Goal: Complete application form

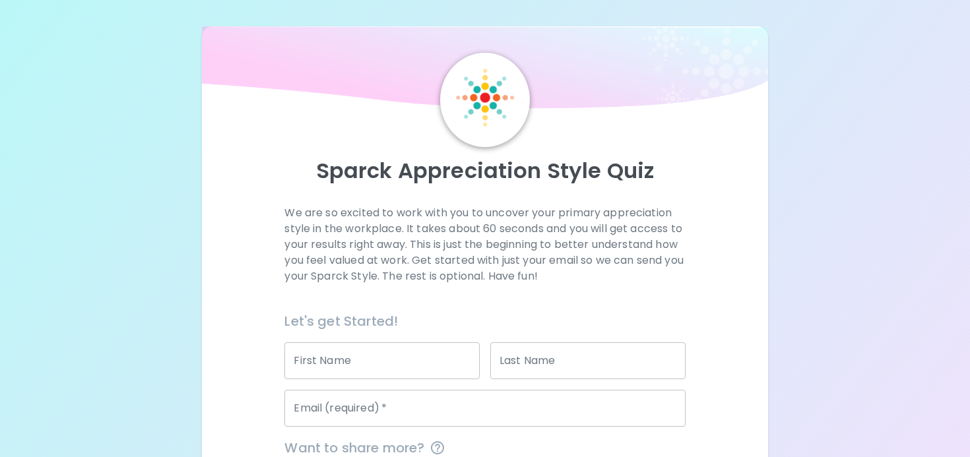
click at [333, 366] on input "First Name" at bounding box center [382, 361] width 195 height 37
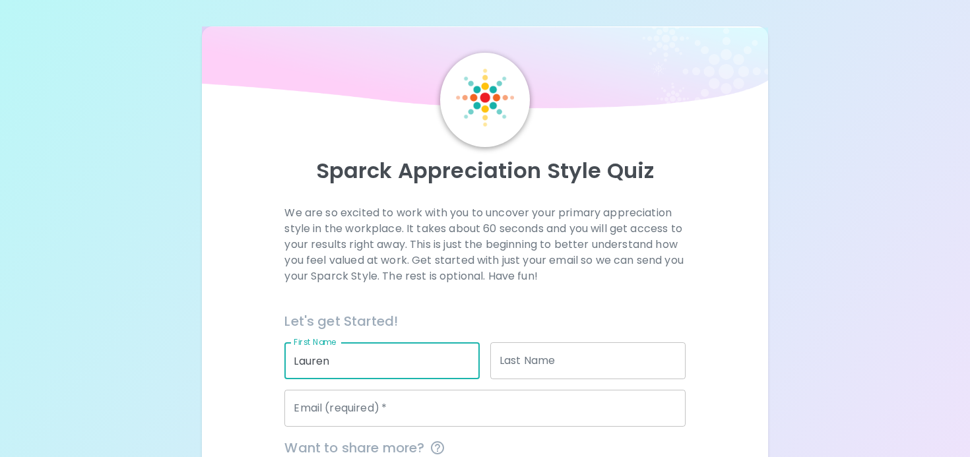
type input "Lauren"
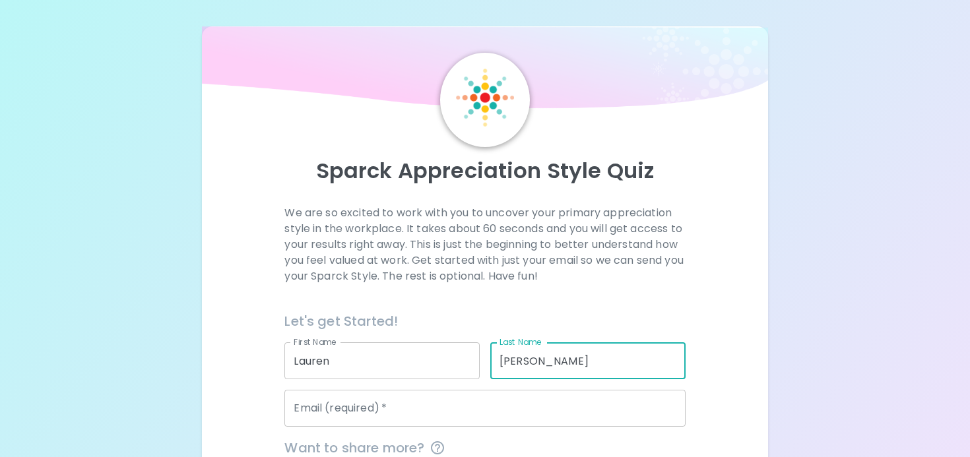
type input "[PERSON_NAME]"
click at [331, 408] on input "Email (required)   *" at bounding box center [485, 408] width 401 height 37
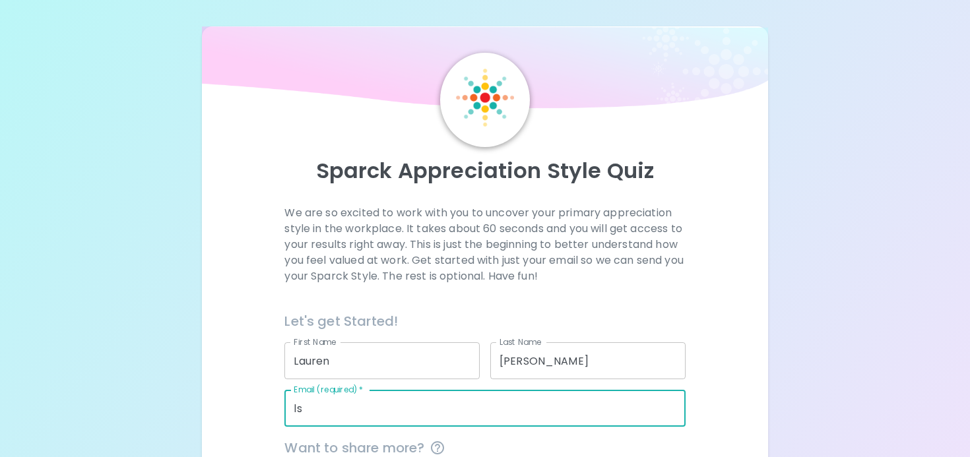
type input "[EMAIL_ADDRESS][PERSON_NAME][DOMAIN_NAME]"
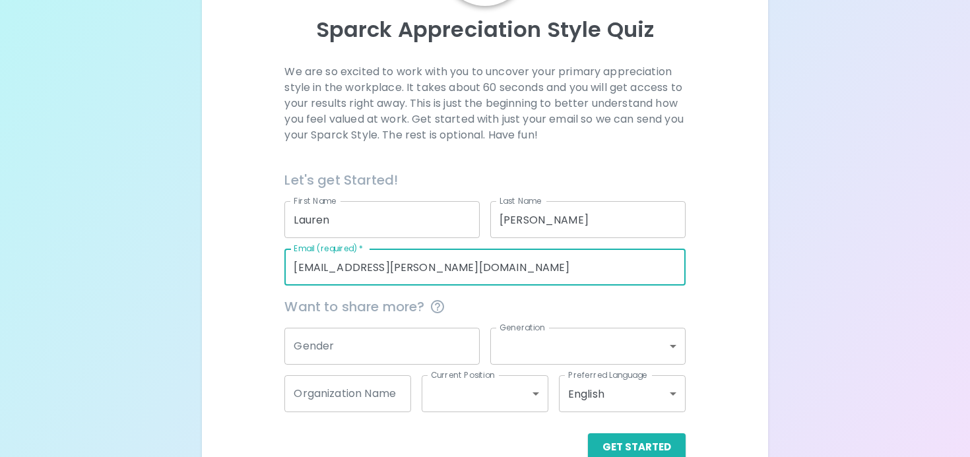
scroll to position [144, 0]
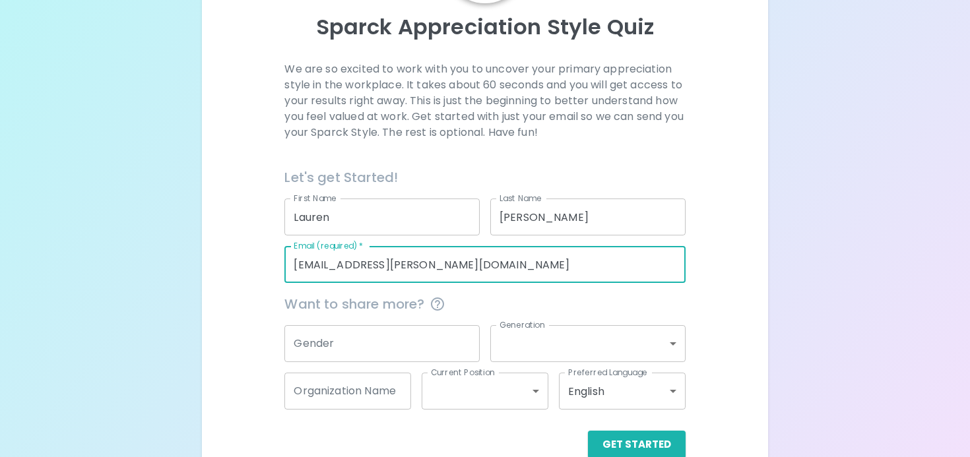
click at [398, 350] on input "Gender" at bounding box center [382, 343] width 195 height 37
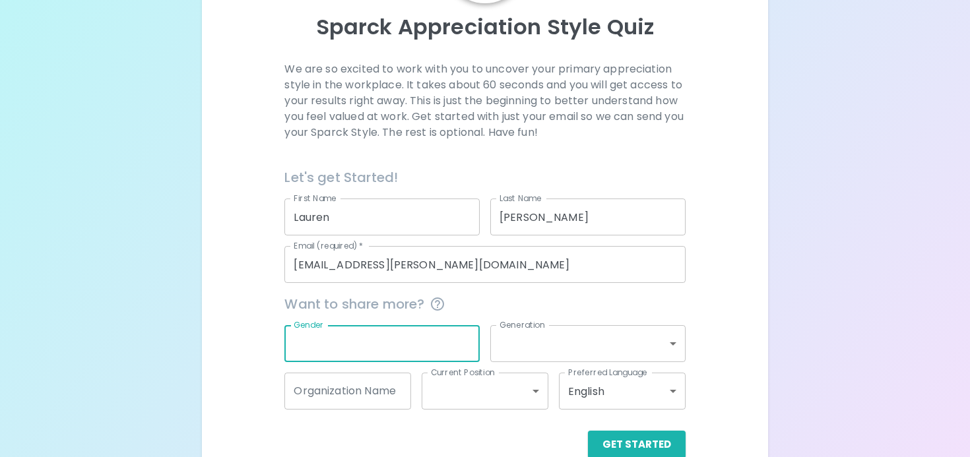
scroll to position [172, 0]
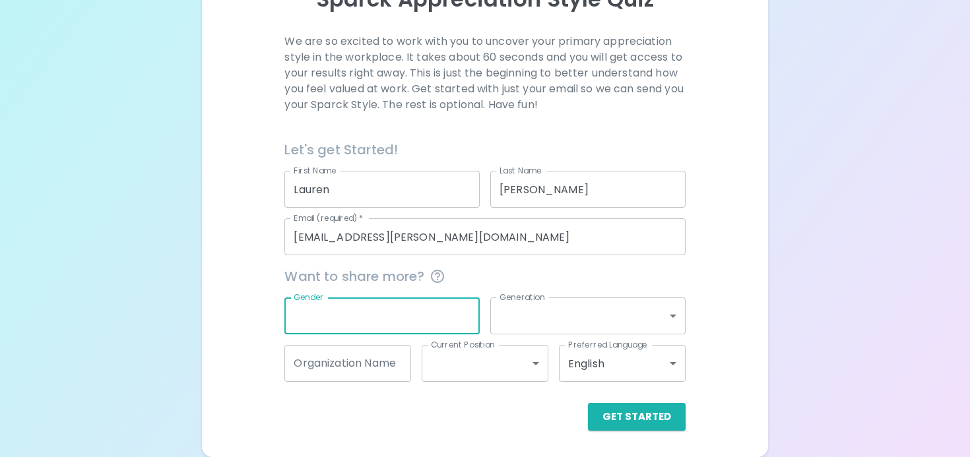
click at [568, 323] on body "Sparck Appreciation Style Quiz We are so excited to work with you to uncover yo…" at bounding box center [485, 142] width 970 height 629
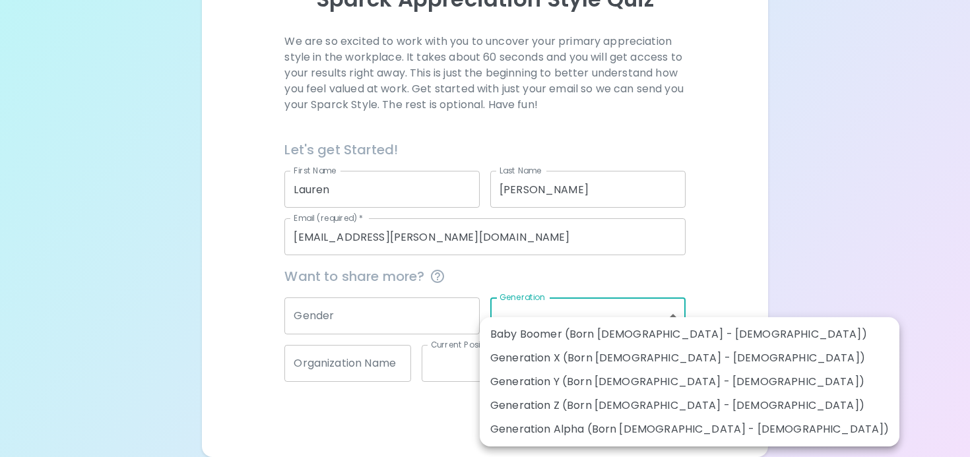
click at [671, 407] on li "Generation Z (Born [DEMOGRAPHIC_DATA] - [DEMOGRAPHIC_DATA])" at bounding box center [690, 406] width 420 height 24
type input "generation_z"
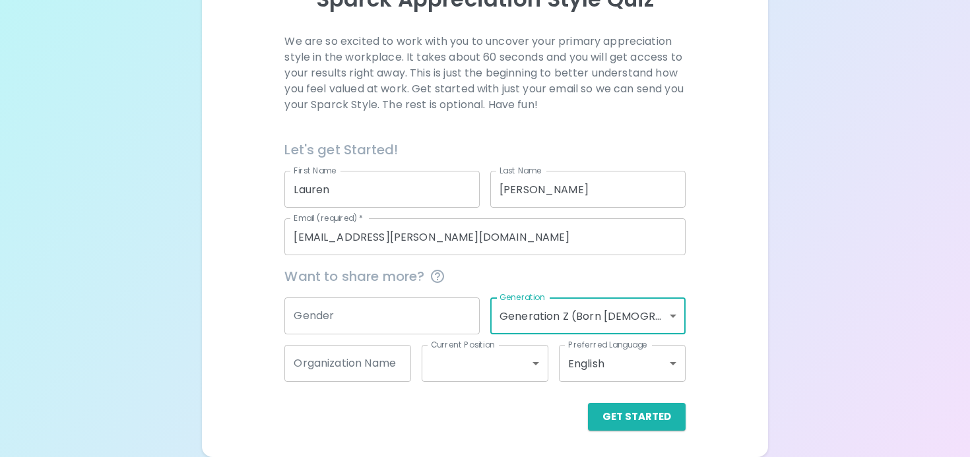
click at [346, 368] on input "Organization Name" at bounding box center [348, 363] width 127 height 37
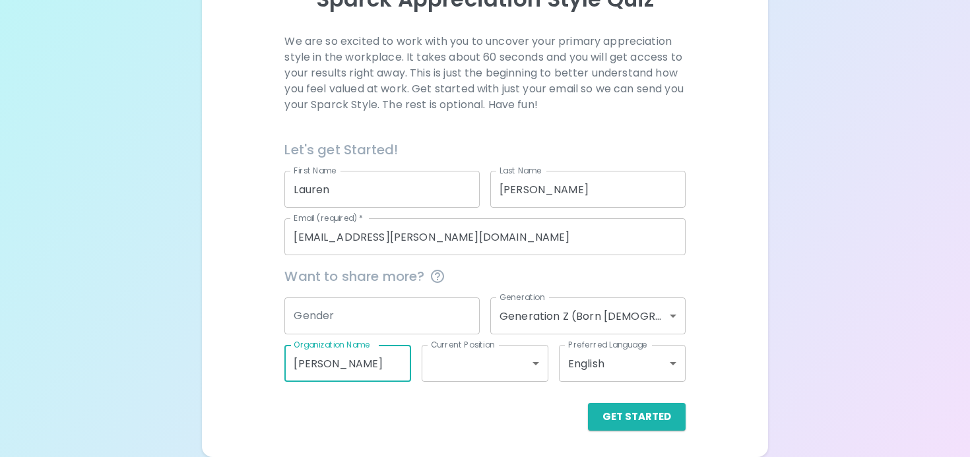
type input "[PERSON_NAME]"
click at [492, 362] on body "Sparck Appreciation Style Quiz We are so excited to work with you to uncover yo…" at bounding box center [485, 142] width 970 height 629
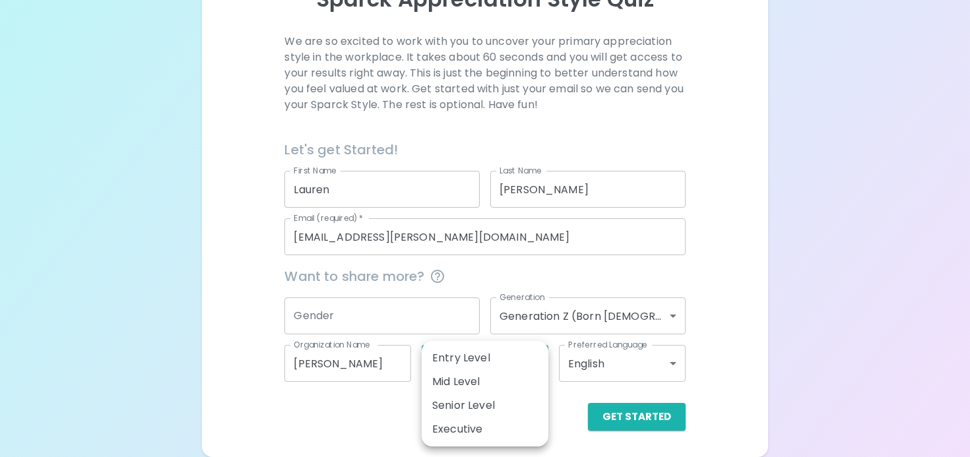
click at [445, 332] on div at bounding box center [485, 228] width 970 height 457
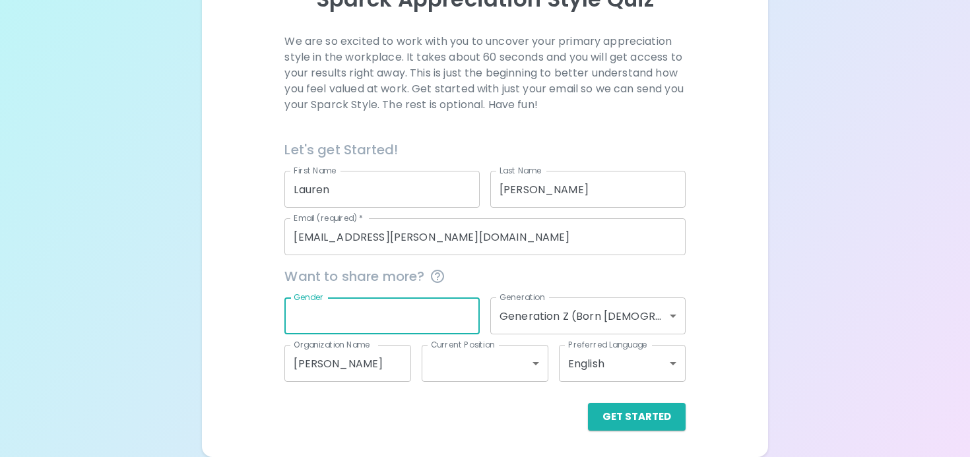
click at [439, 312] on input "Gender" at bounding box center [382, 316] width 195 height 37
type input "[DEMOGRAPHIC_DATA]"
click at [634, 415] on button "Get Started" at bounding box center [637, 417] width 98 height 28
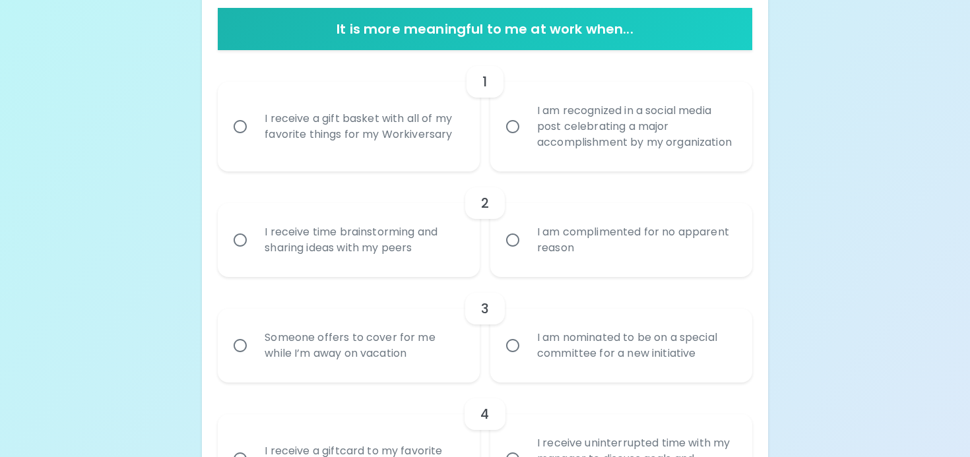
scroll to position [269, 0]
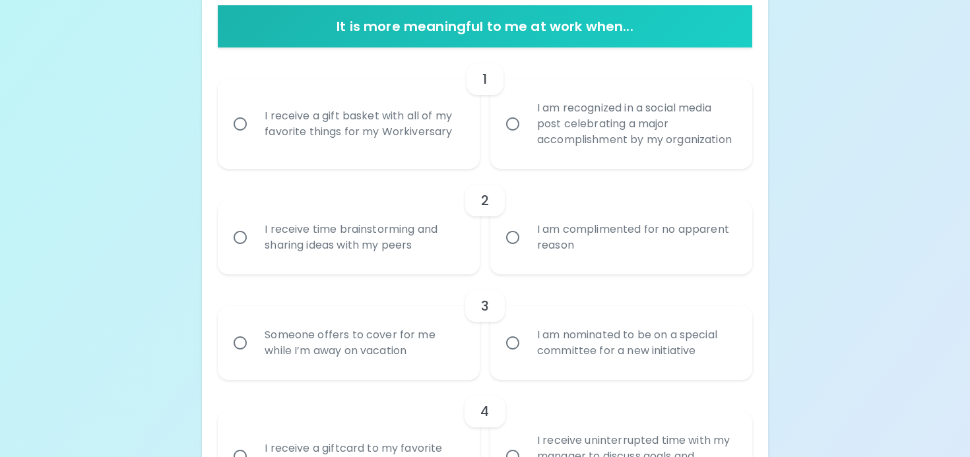
click at [242, 252] on input "I receive time brainstorming and sharing ideas with my peers" at bounding box center [240, 238] width 28 height 28
radio input "true"
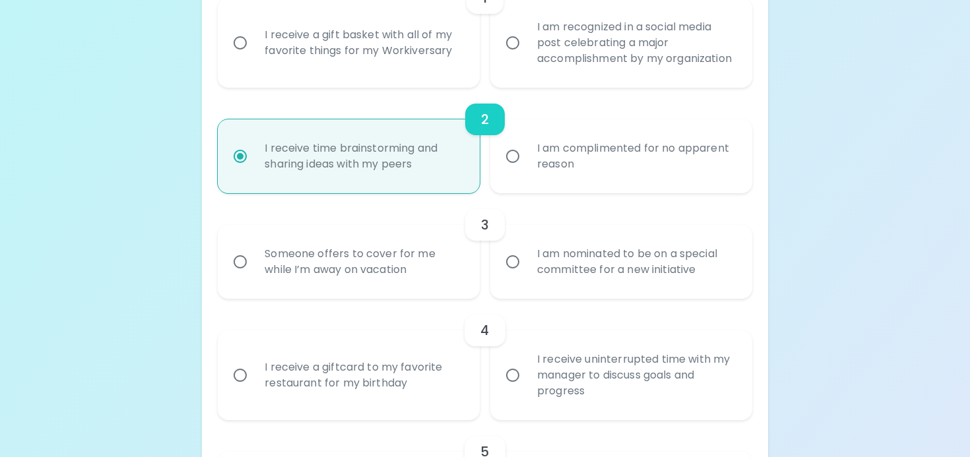
scroll to position [374, 0]
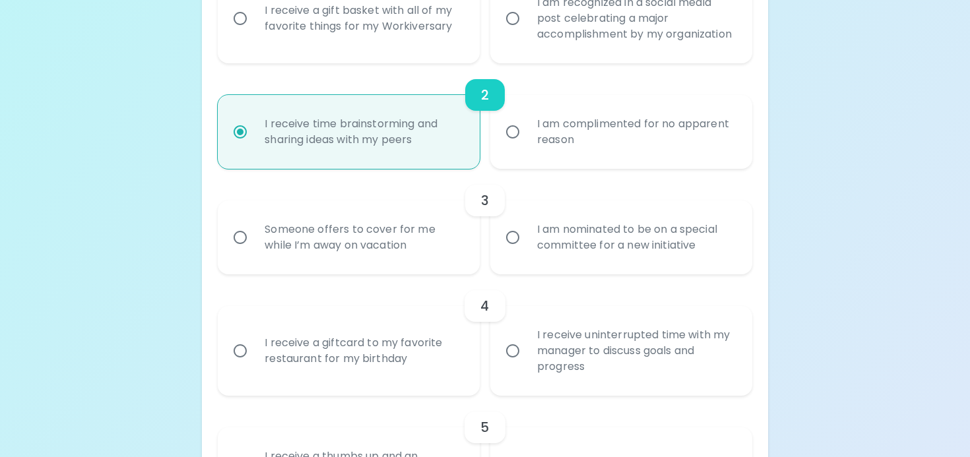
click at [415, 236] on div "Someone offers to cover for me while I’m away on vacation" at bounding box center [363, 237] width 218 height 63
click at [254, 236] on input "Someone offers to cover for me while I’m away on vacation" at bounding box center [240, 238] width 28 height 28
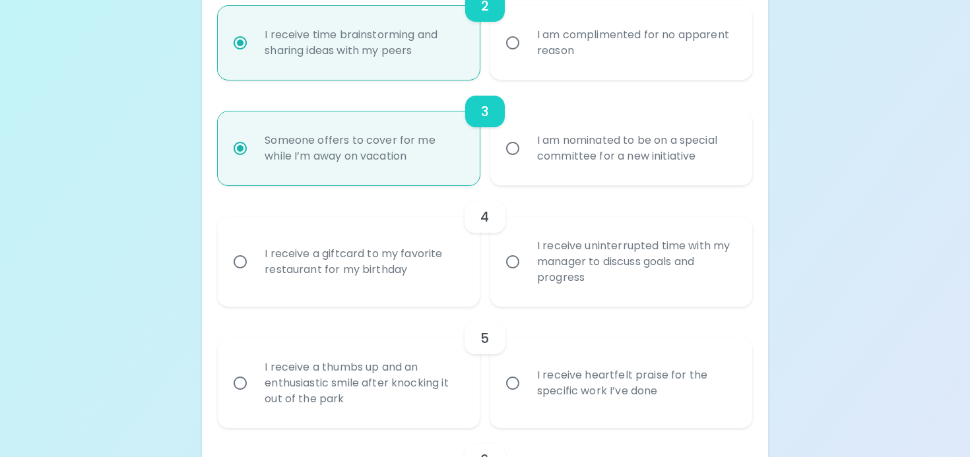
scroll to position [480, 0]
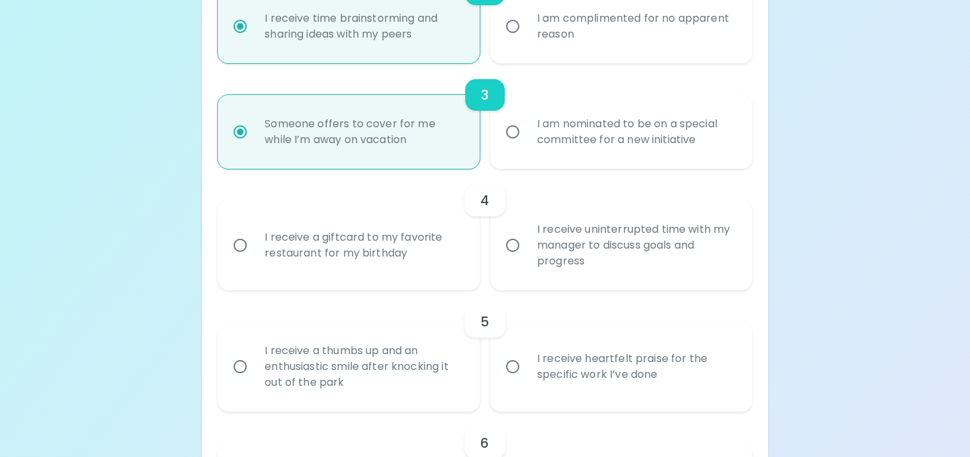
radio input "true"
click at [521, 259] on input "I receive uninterrupted time with my manager to discuss goals and progress" at bounding box center [513, 246] width 28 height 28
radio input "false"
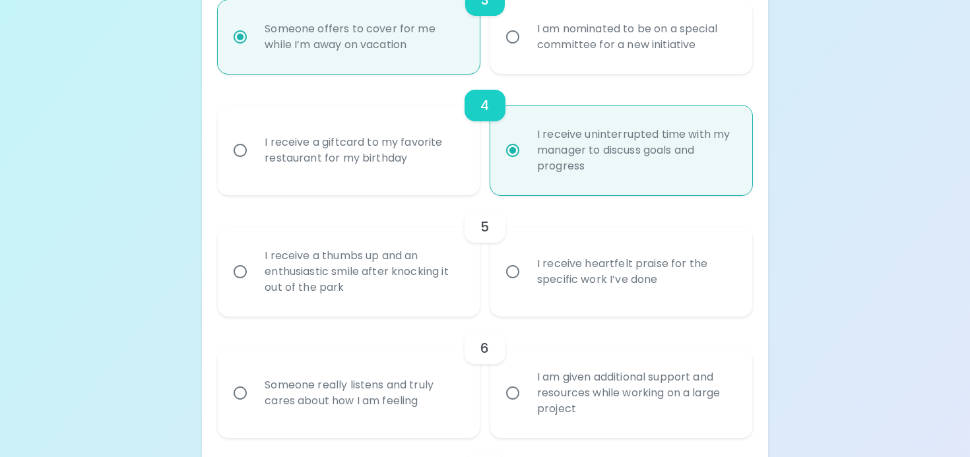
scroll to position [586, 0]
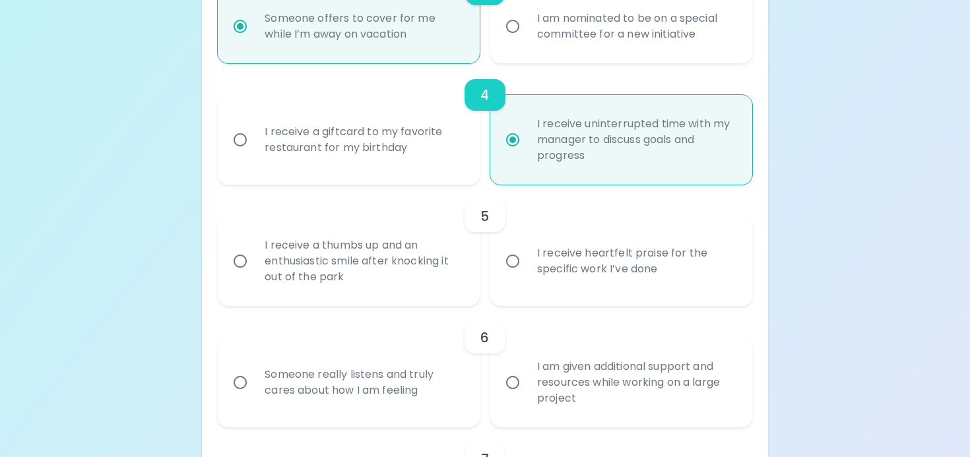
radio input "true"
click at [391, 269] on div "I receive a thumbs up and an enthusiastic smile after knocking it out of the pa…" at bounding box center [363, 261] width 218 height 79
click at [254, 269] on input "I receive a thumbs up and an enthusiastic smile after knocking it out of the pa…" at bounding box center [240, 262] width 28 height 28
radio input "false"
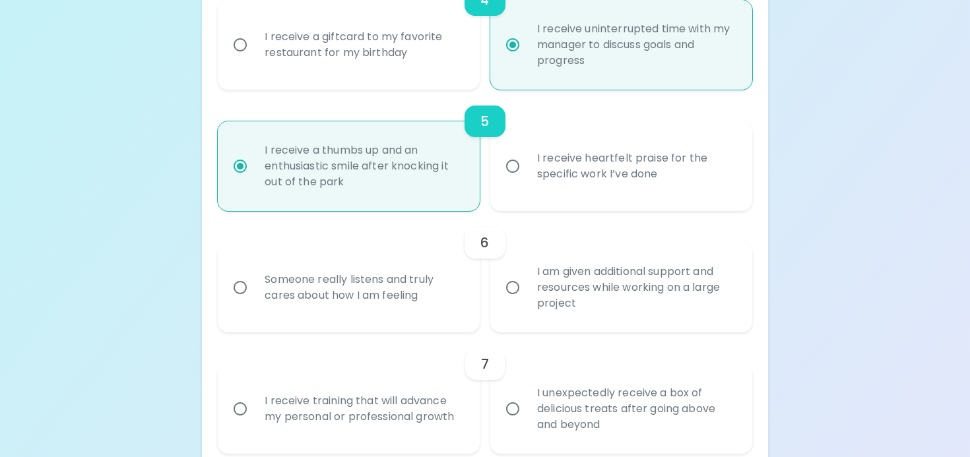
scroll to position [691, 0]
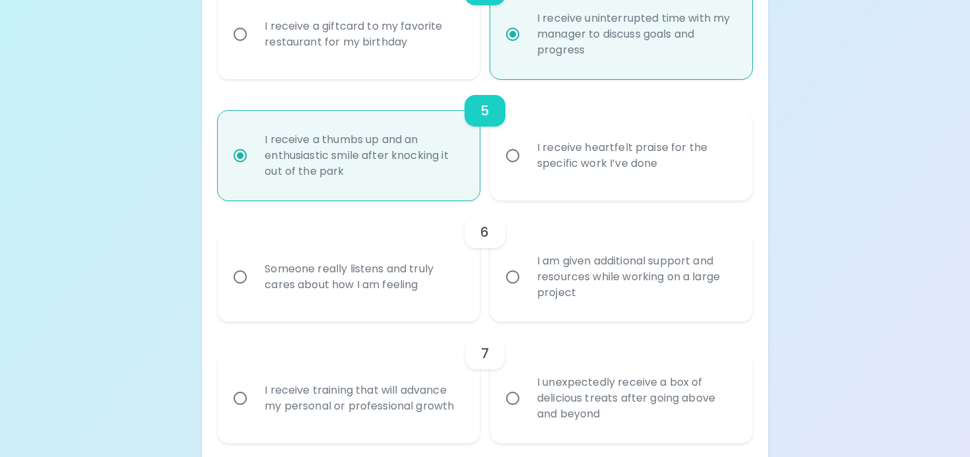
radio input "true"
click at [417, 294] on div "Someone really listens and truly cares about how I am feeling" at bounding box center [363, 277] width 218 height 63
click at [254, 291] on input "Someone really listens and truly cares about how I am feeling" at bounding box center [240, 277] width 28 height 28
radio input "false"
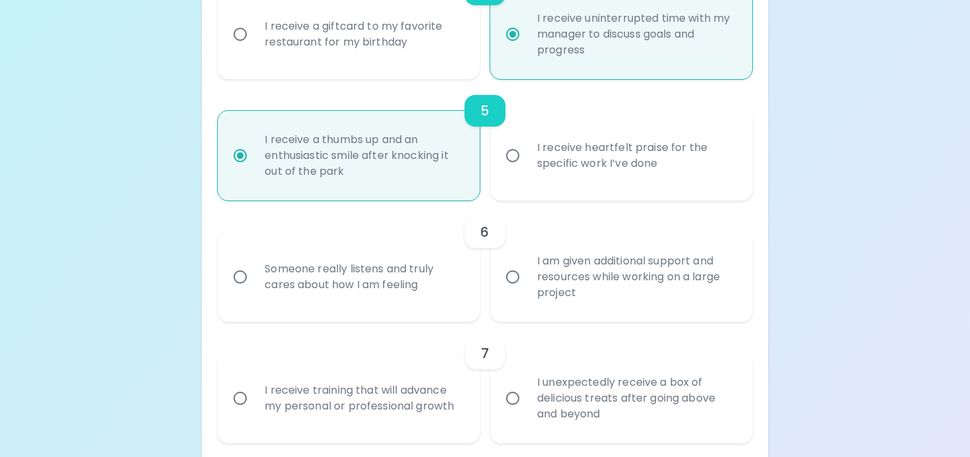
radio input "false"
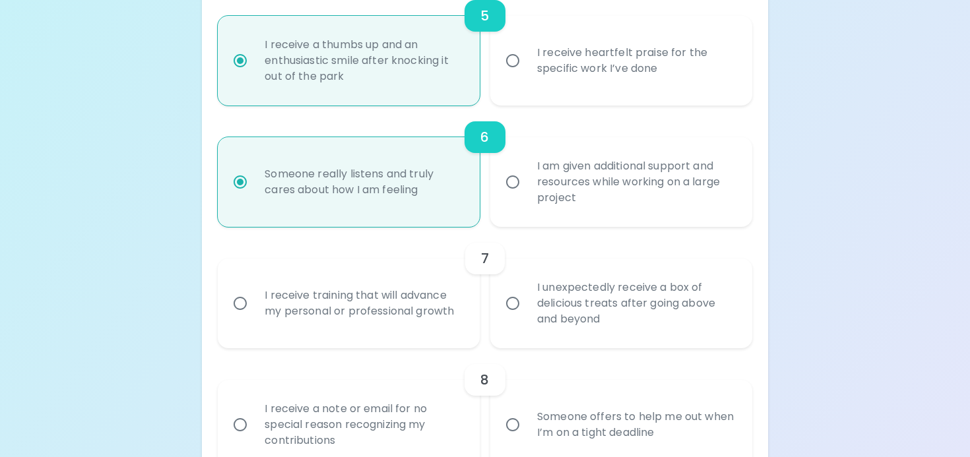
scroll to position [797, 0]
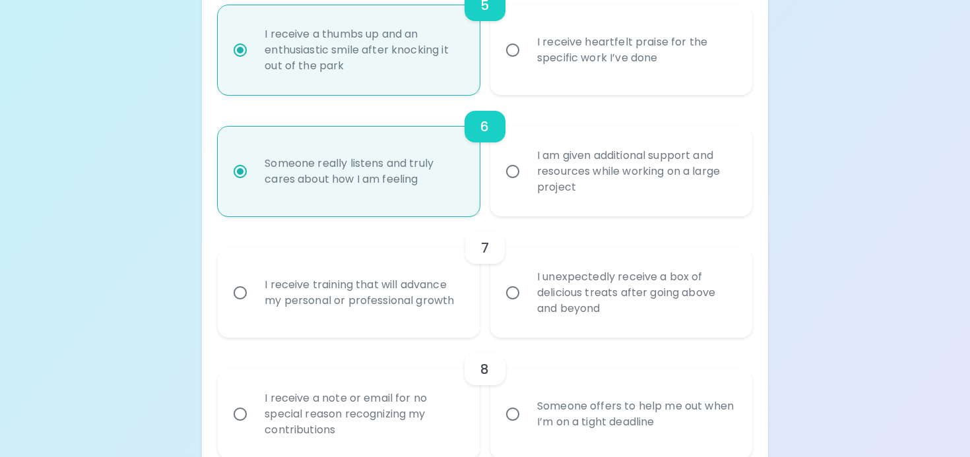
radio input "true"
click at [402, 318] on div "I receive training that will advance my personal or professional growth" at bounding box center [363, 292] width 218 height 63
click at [254, 307] on input "I receive training that will advance my personal or professional growth" at bounding box center [240, 293] width 28 height 28
radio input "false"
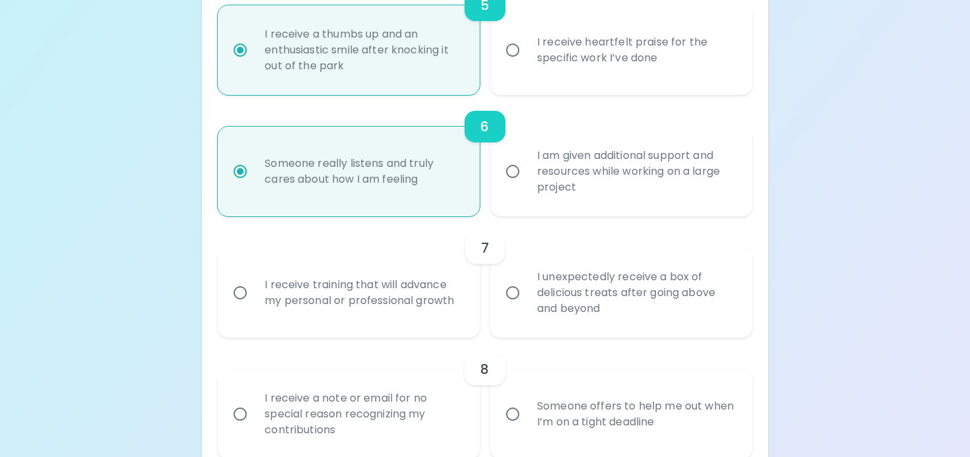
radio input "false"
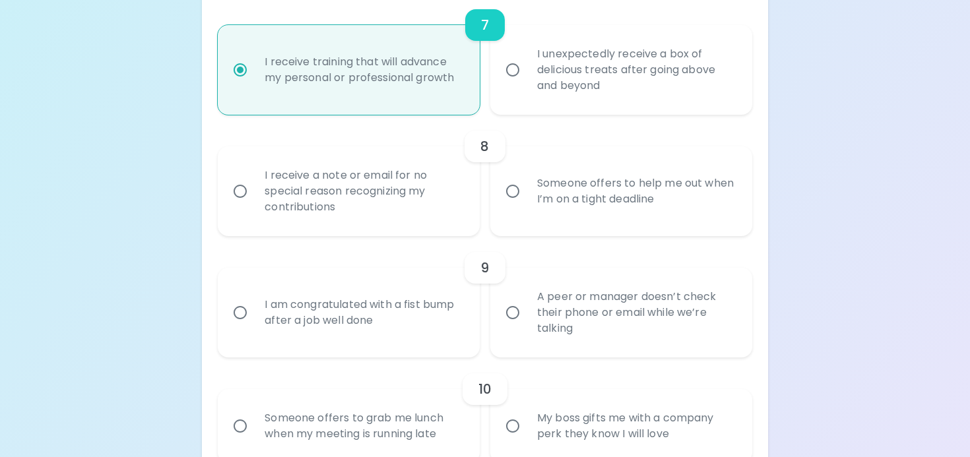
scroll to position [1021, 0]
radio input "true"
click at [420, 229] on div "I receive a note or email for no special reason recognizing my contributions" at bounding box center [363, 190] width 218 height 79
click at [254, 204] on input "I receive a note or email for no special reason recognizing my contributions" at bounding box center [240, 190] width 28 height 28
radio input "false"
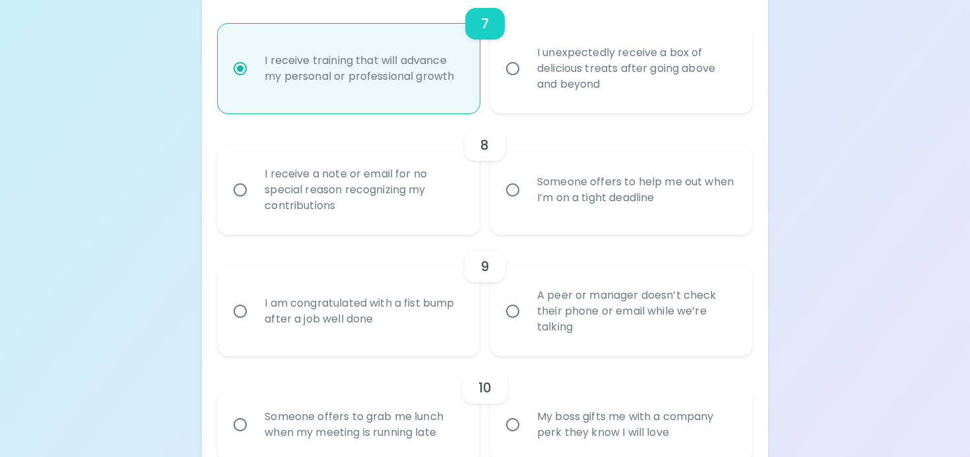
radio input "false"
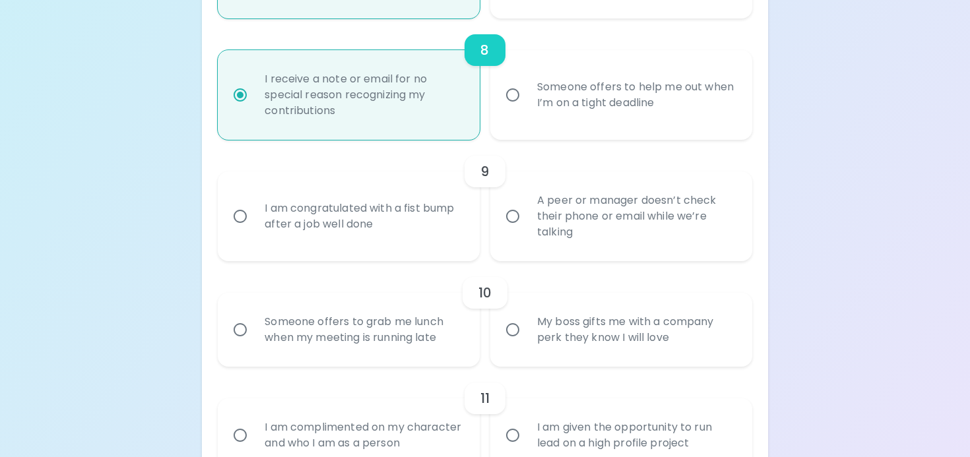
scroll to position [1127, 0]
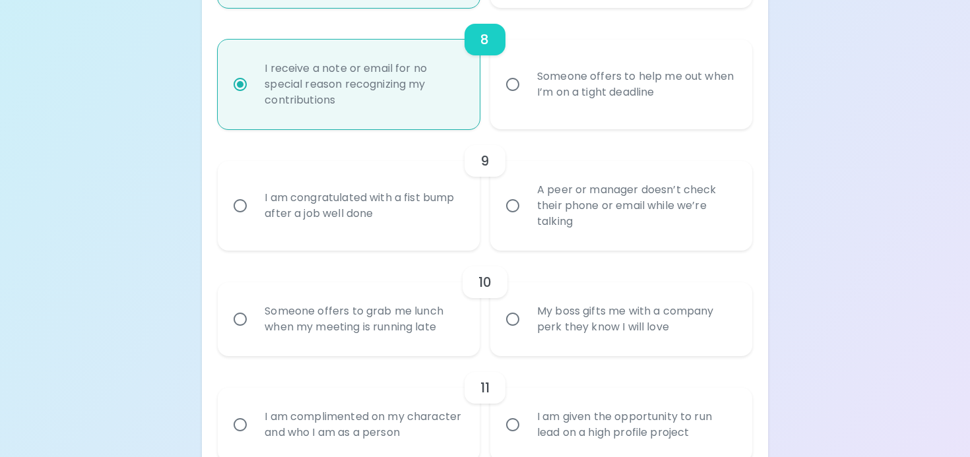
radio input "true"
click at [688, 231] on div "A peer or manager doesn’t check their phone or email while we’re talking" at bounding box center [636, 205] width 218 height 79
click at [527, 220] on input "A peer or manager doesn’t check their phone or email while we’re talking" at bounding box center [513, 206] width 28 height 28
radio input "false"
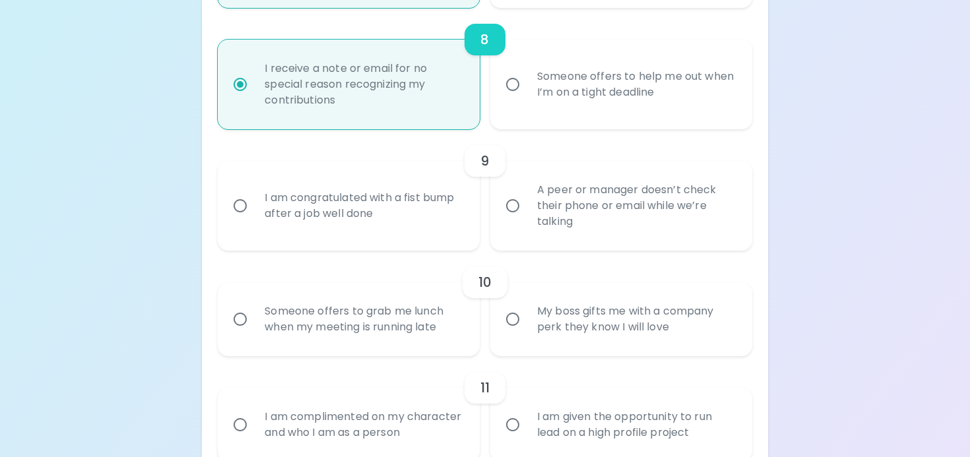
radio input "false"
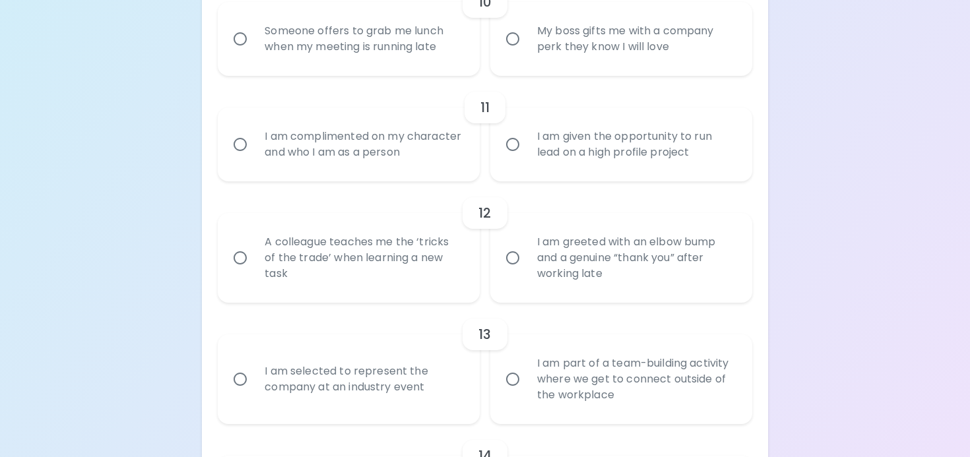
scroll to position [1411, 0]
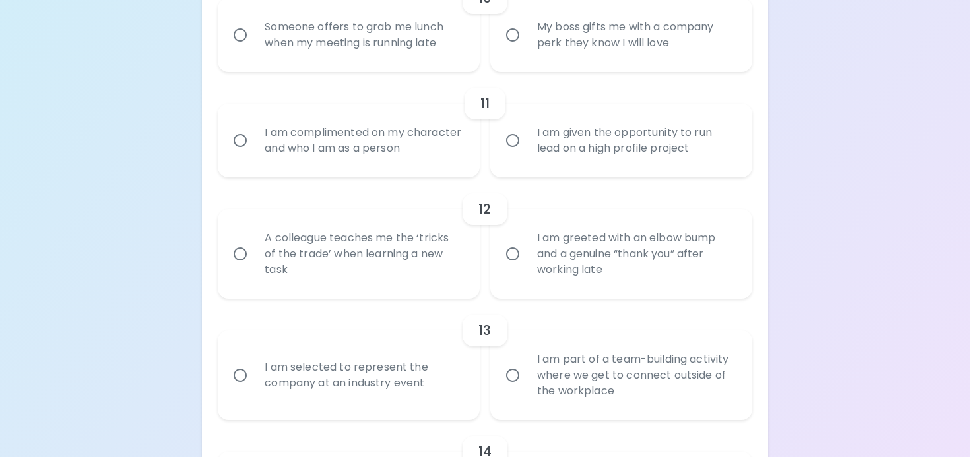
radio input "true"
click at [419, 67] on div "Someone offers to grab me lunch when my meeting is running late" at bounding box center [363, 34] width 218 height 63
click at [254, 49] on input "Someone offers to grab me lunch when my meeting is running late" at bounding box center [240, 35] width 28 height 28
radio input "false"
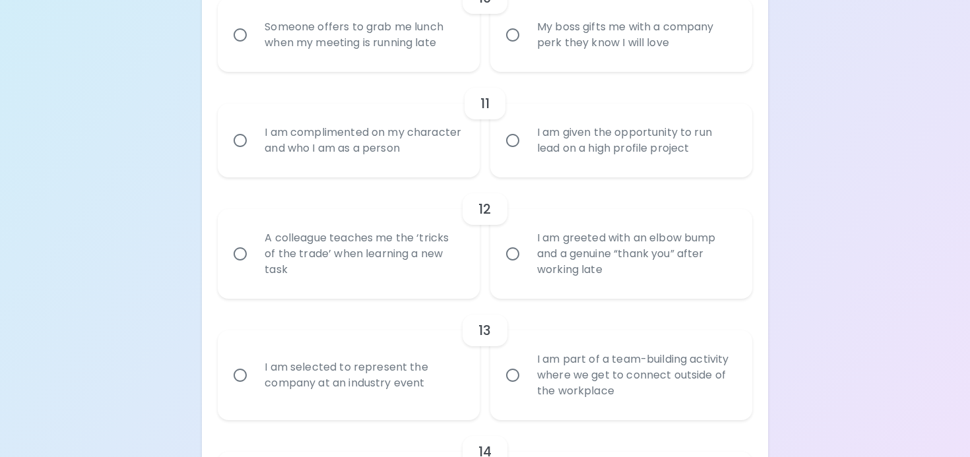
radio input "false"
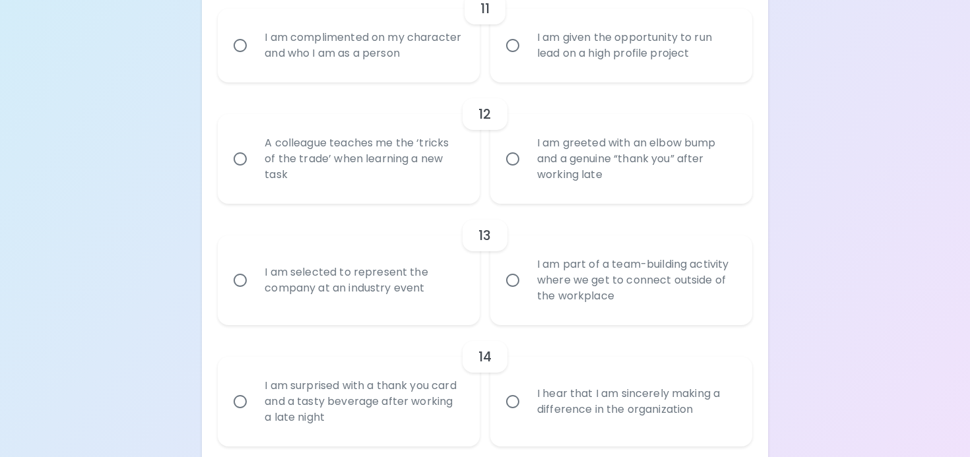
scroll to position [1517, 0]
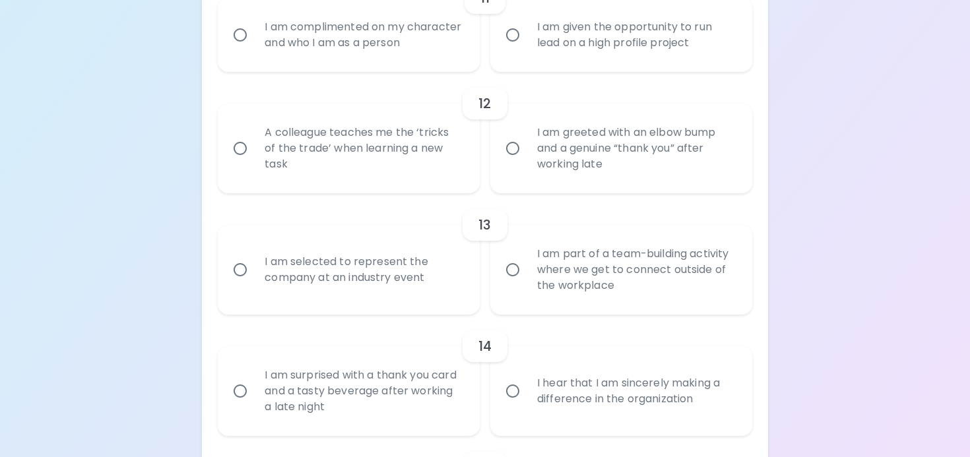
radio input "true"
click at [312, 54] on div "I am complimented on my character and who I am as a person" at bounding box center [363, 34] width 218 height 63
click at [254, 49] on input "I am complimented on my character and who I am as a person" at bounding box center [240, 35] width 28 height 28
radio input "false"
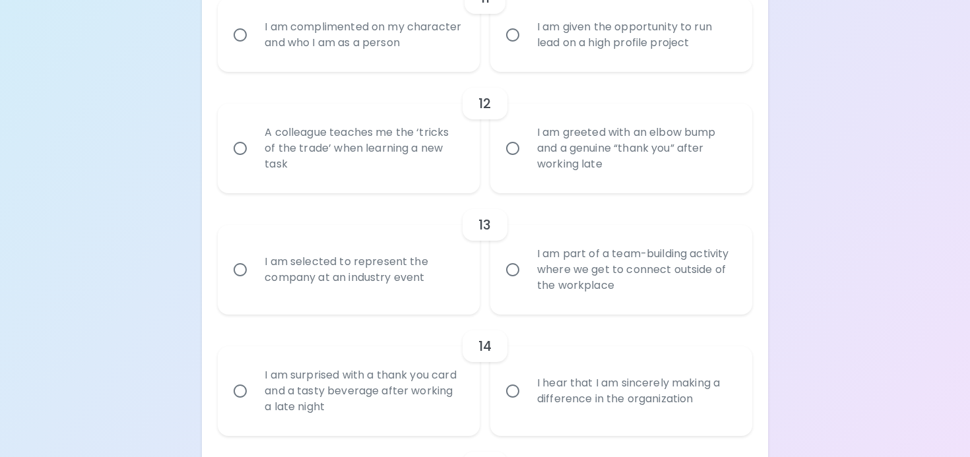
radio input "false"
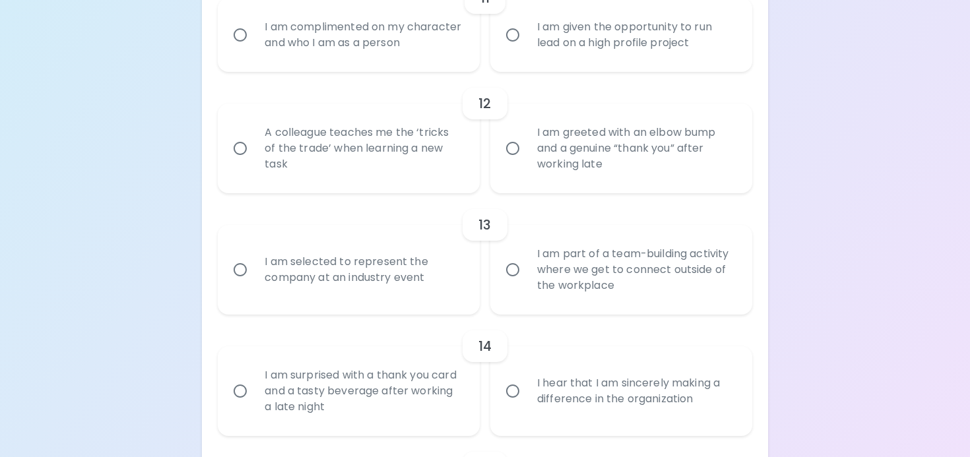
radio input "false"
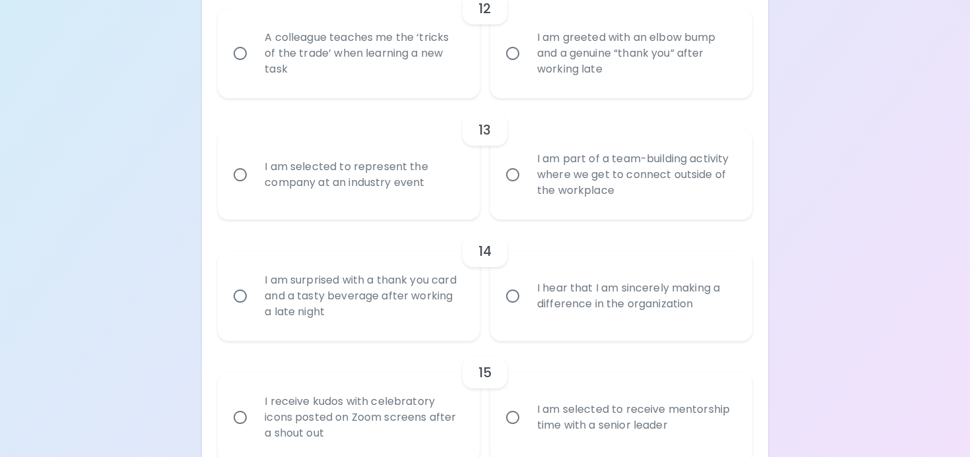
scroll to position [1623, 0]
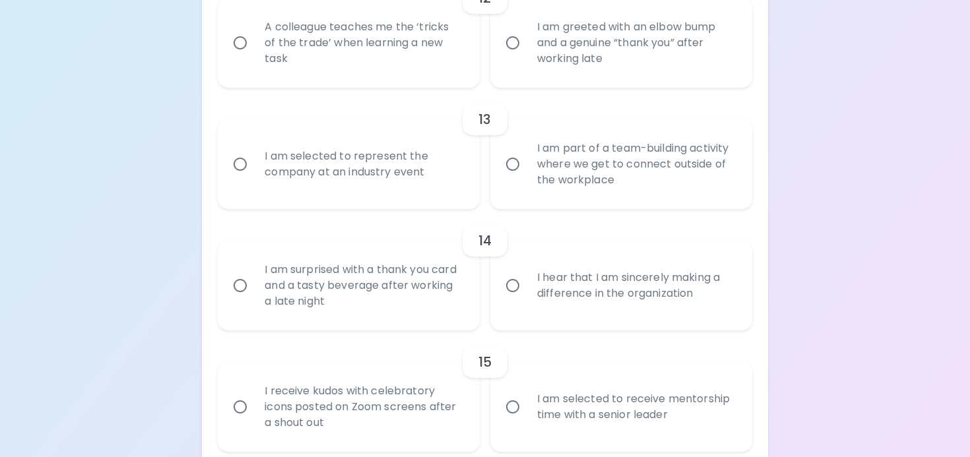
radio input "true"
click at [556, 54] on div "I am greeted with an elbow bump and a genuine “thank you” after working late" at bounding box center [636, 42] width 218 height 79
click at [527, 54] on input "I am greeted with an elbow bump and a genuine “thank you” after working late" at bounding box center [513, 43] width 28 height 28
radio input "false"
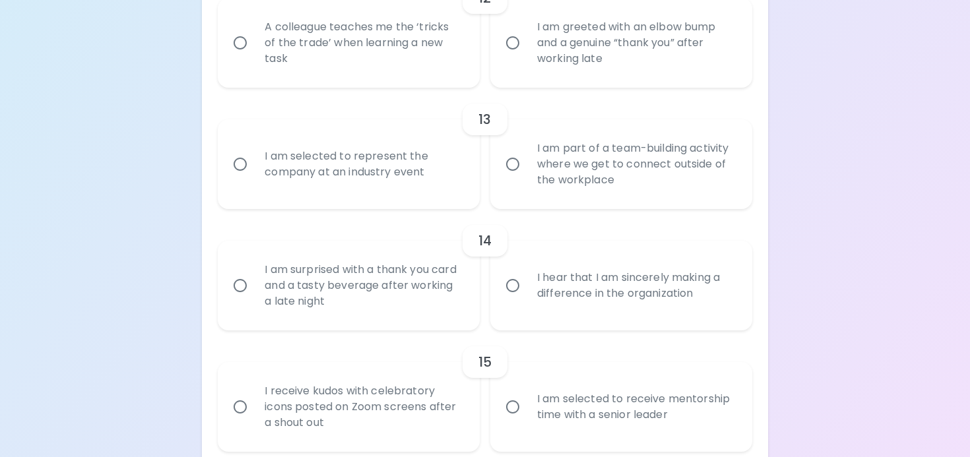
radio input "false"
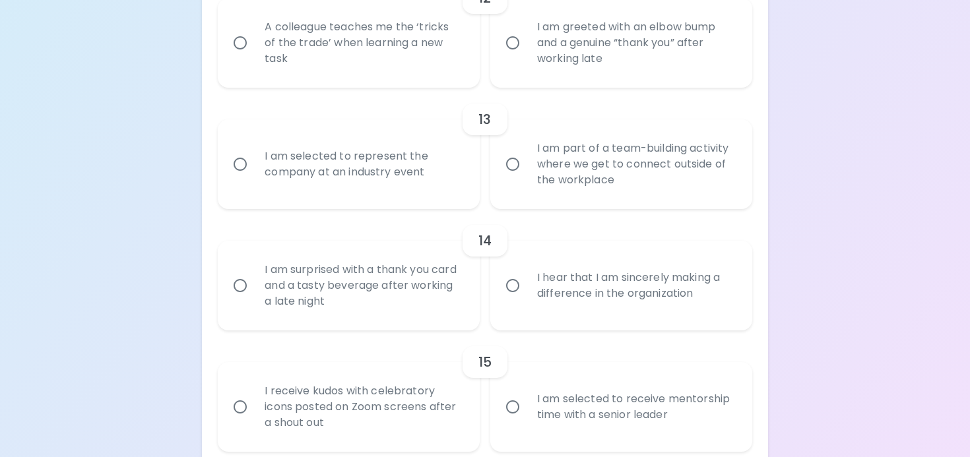
radio input "false"
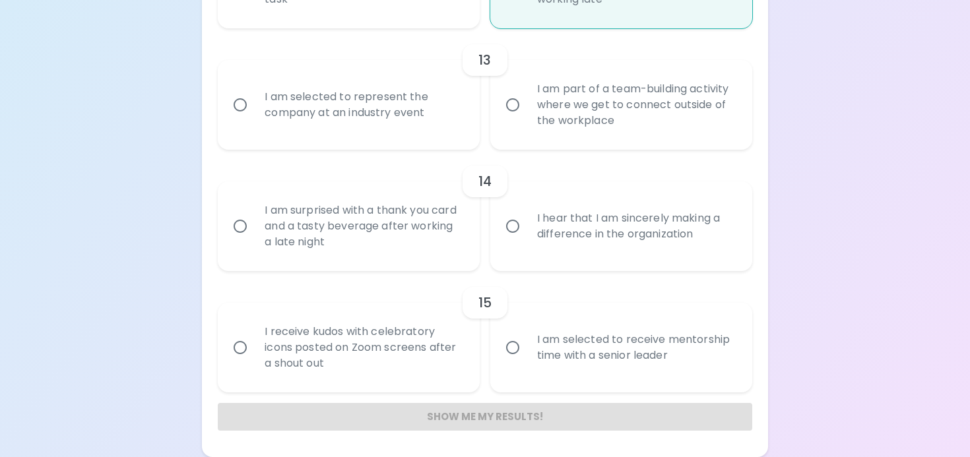
scroll to position [1698, 0]
radio input "true"
click at [622, 144] on label "I am part of a team-building activity where we get to connect outside of the wo…" at bounding box center [614, 105] width 262 height 90
click at [527, 119] on input "I am part of a team-building activity where we get to connect outside of the wo…" at bounding box center [513, 105] width 28 height 28
radio input "false"
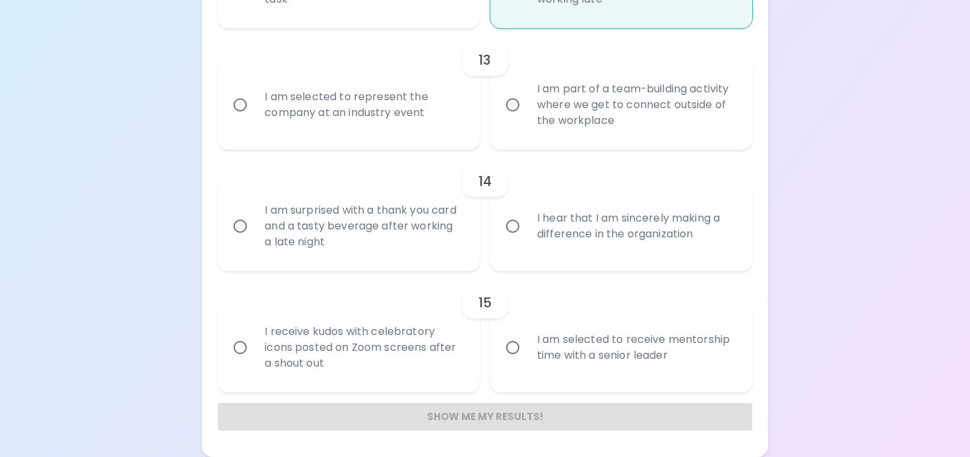
radio input "false"
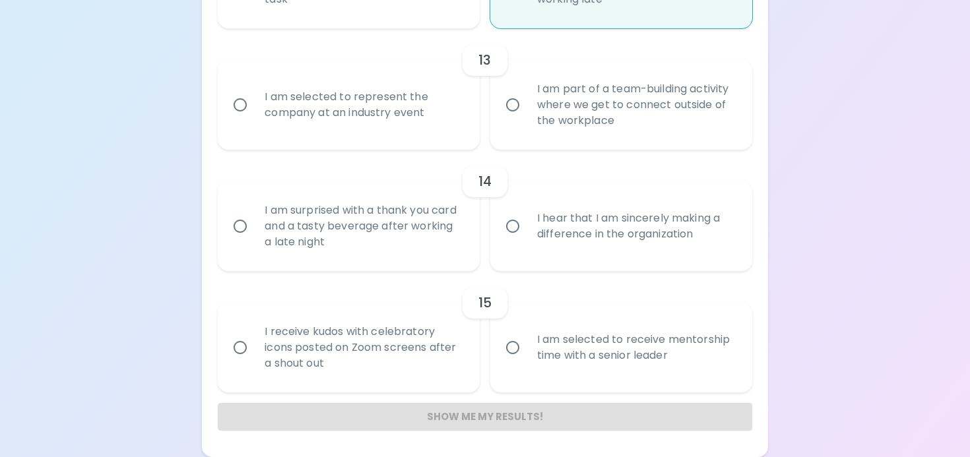
radio input "false"
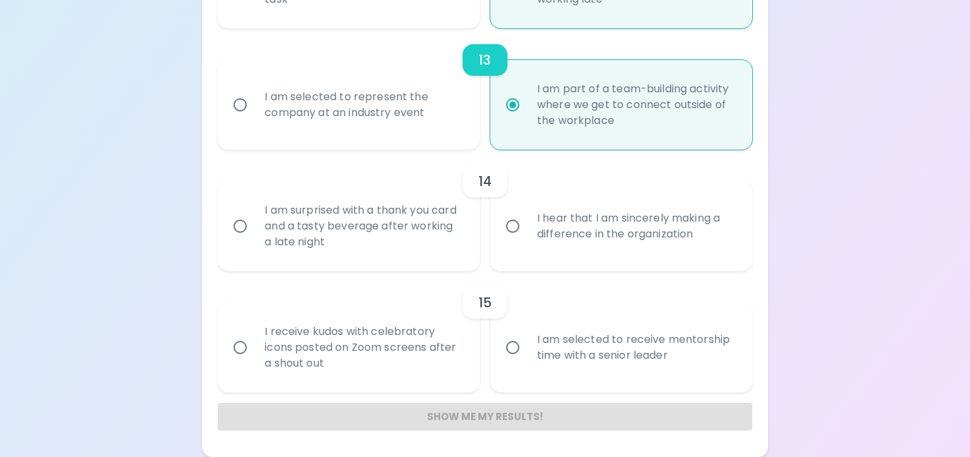
radio input "true"
click at [537, 228] on div "I hear that I am sincerely making a difference in the organization" at bounding box center [636, 226] width 218 height 63
click at [527, 228] on input "I hear that I am sincerely making a difference in the organization" at bounding box center [513, 227] width 28 height 28
radio input "false"
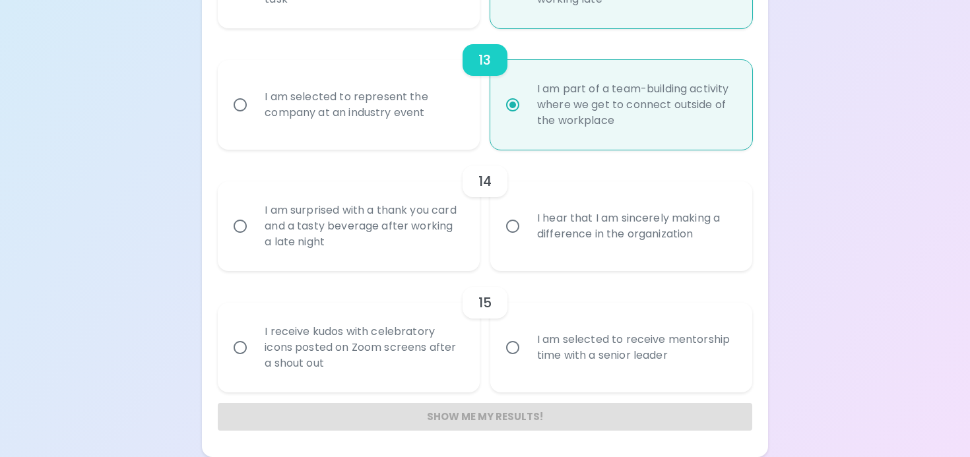
radio input "false"
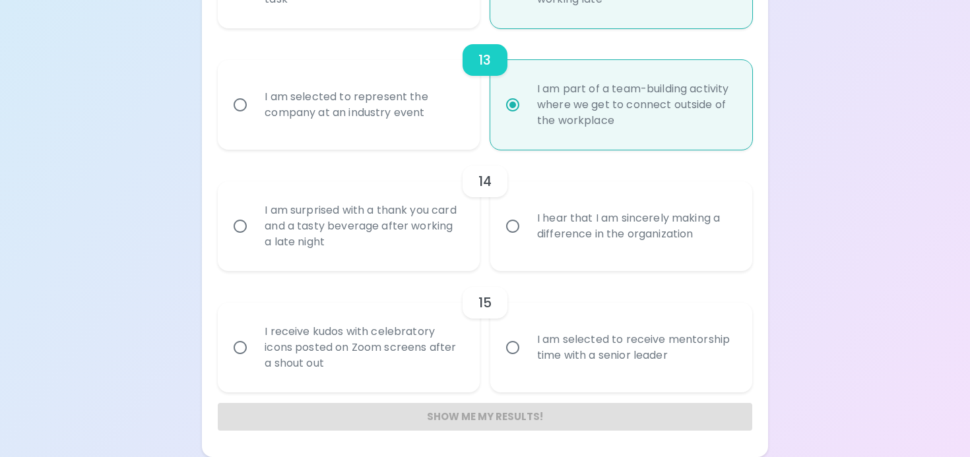
radio input "false"
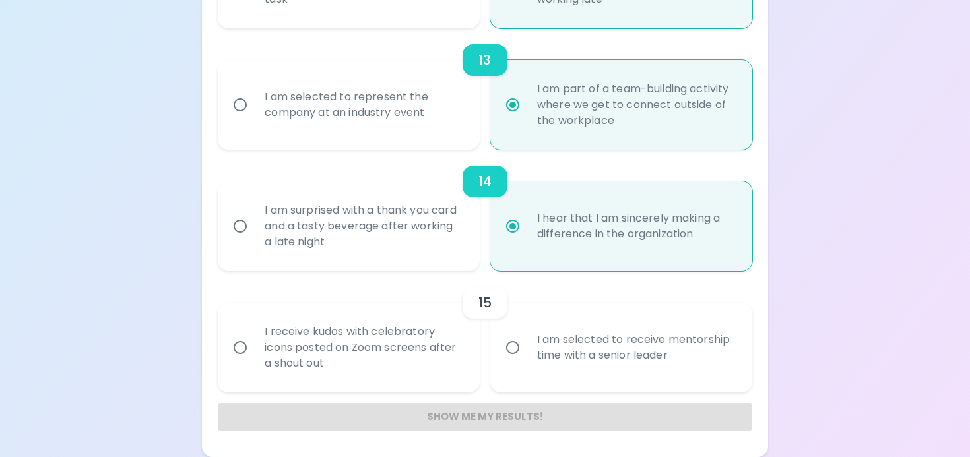
radio input "true"
click at [641, 366] on div "I am selected to receive mentorship time with a senior leader" at bounding box center [636, 347] width 218 height 63
click at [527, 362] on input "I am selected to receive mentorship time with a senior leader" at bounding box center [513, 348] width 28 height 28
radio input "false"
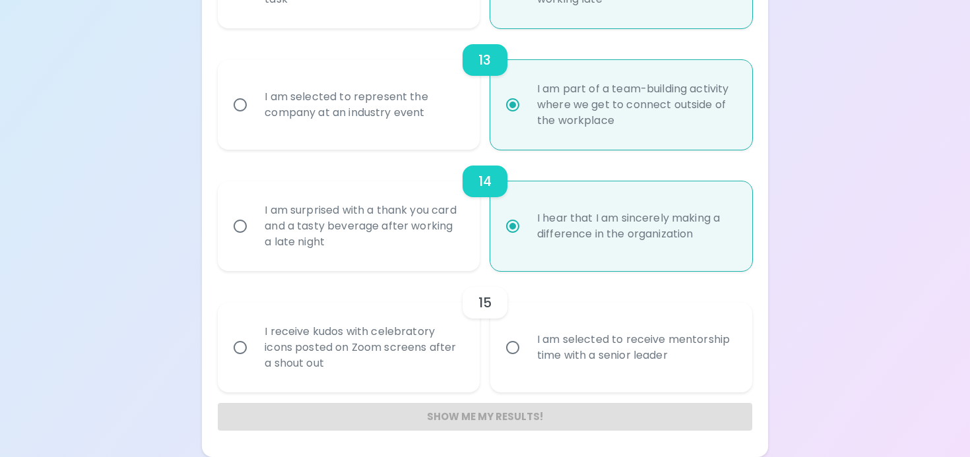
radio input "false"
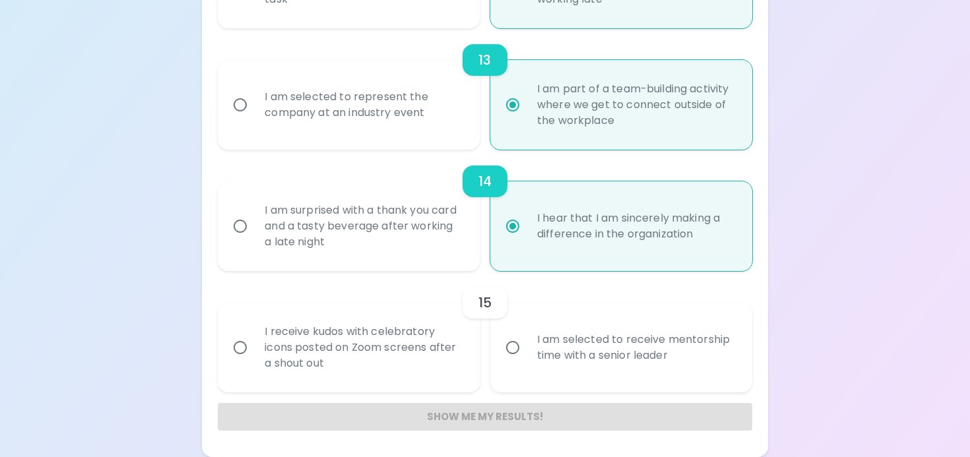
radio input "false"
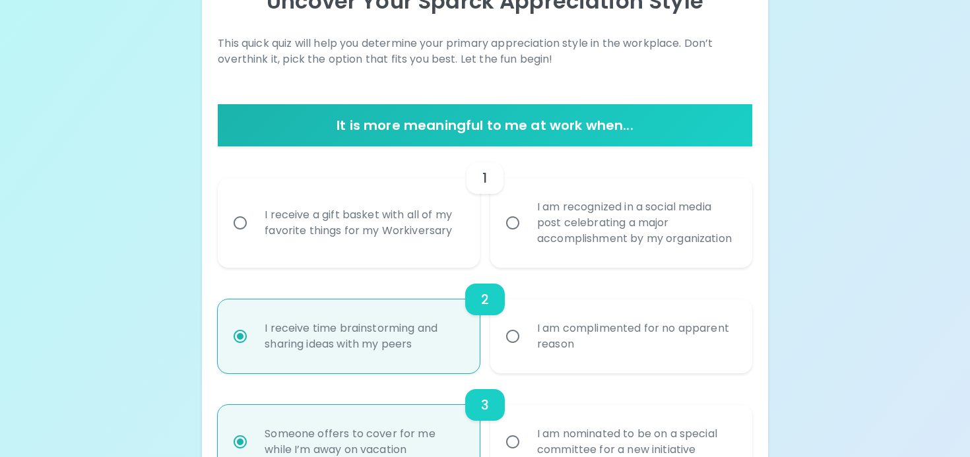
scroll to position [176, 0]
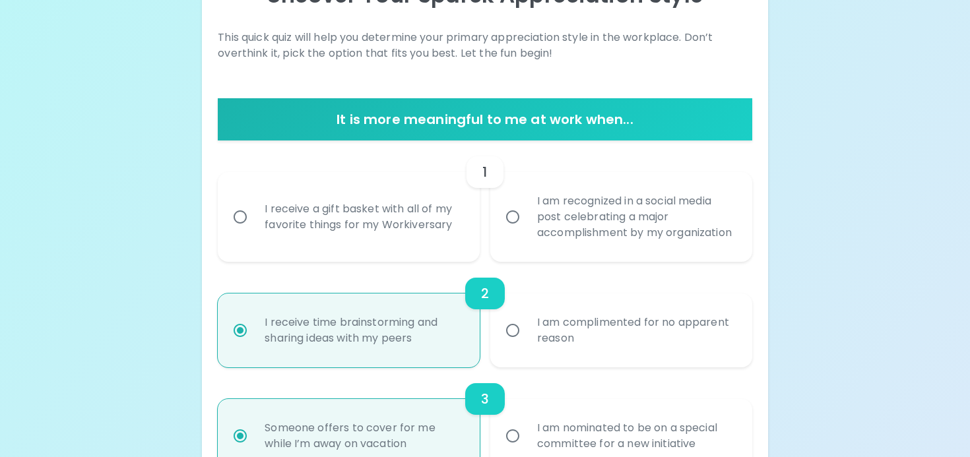
radio input "true"
click at [349, 248] on div "I receive a gift basket with all of my favorite things for my Workiversary" at bounding box center [363, 216] width 218 height 63
click at [254, 231] on input "I receive a gift basket with all of my favorite things for my Workiversary" at bounding box center [240, 217] width 28 height 28
radio input "false"
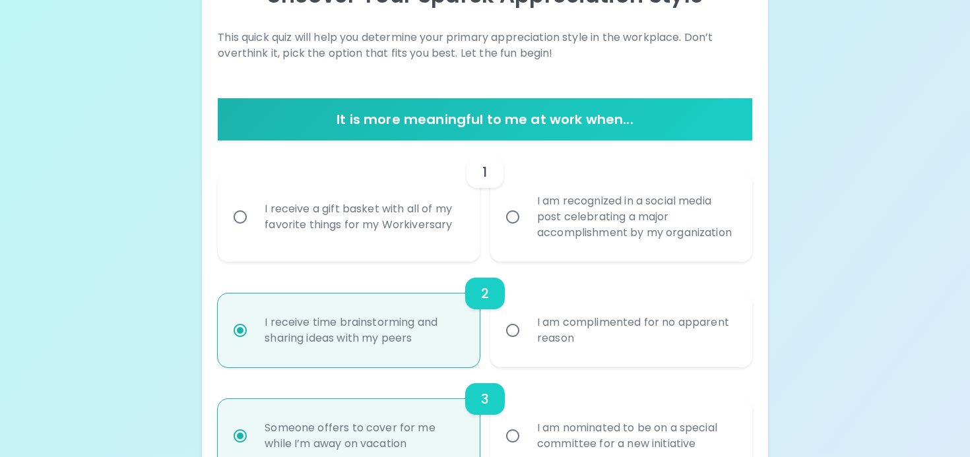
radio input "false"
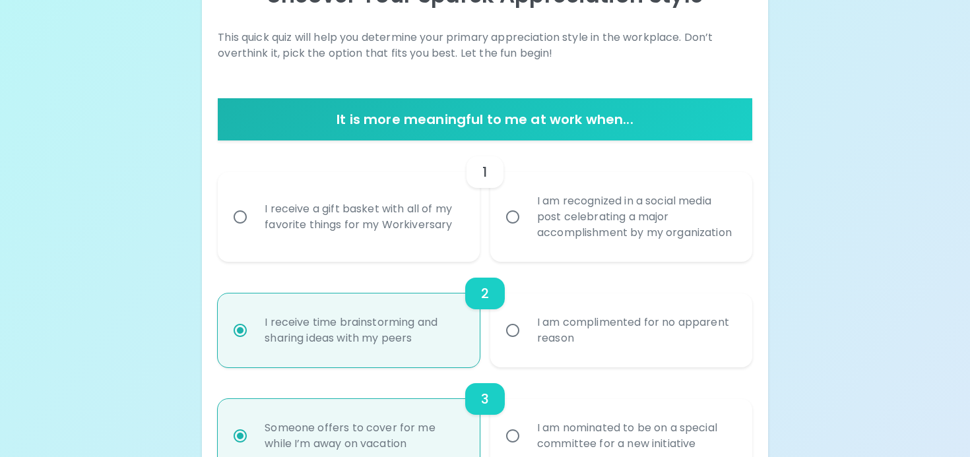
radio input "false"
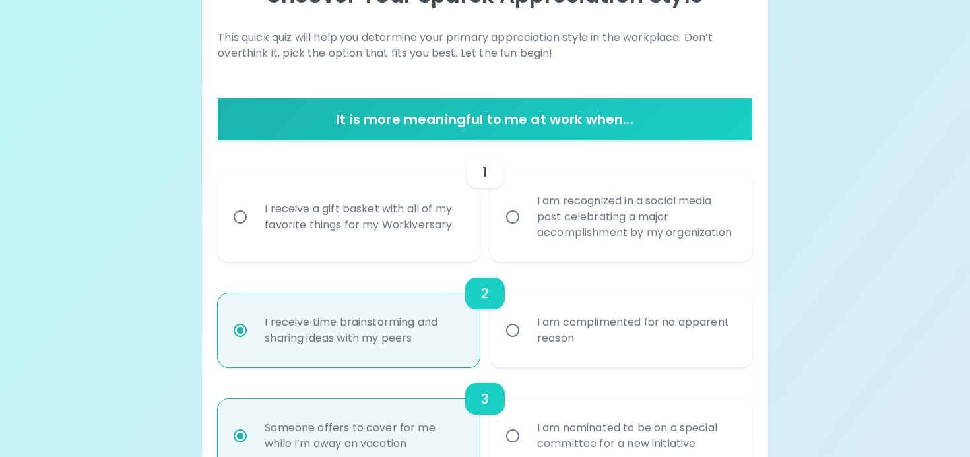
radio input "false"
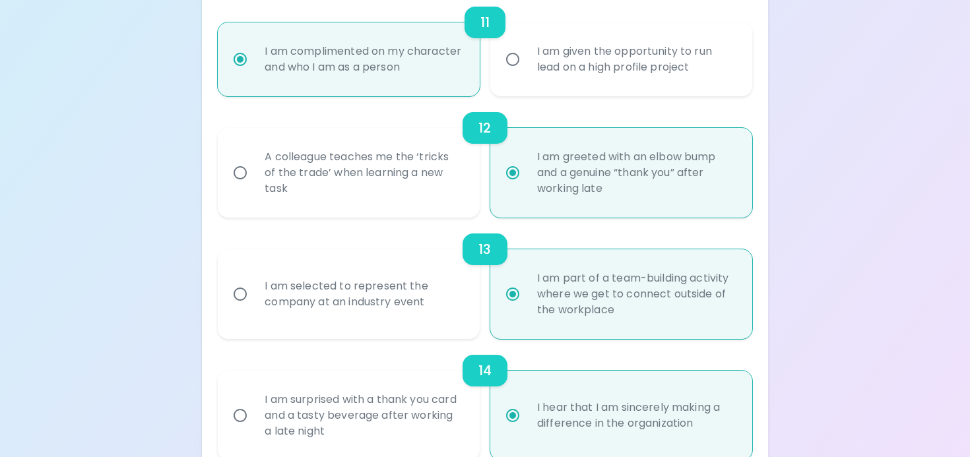
scroll to position [1698, 0]
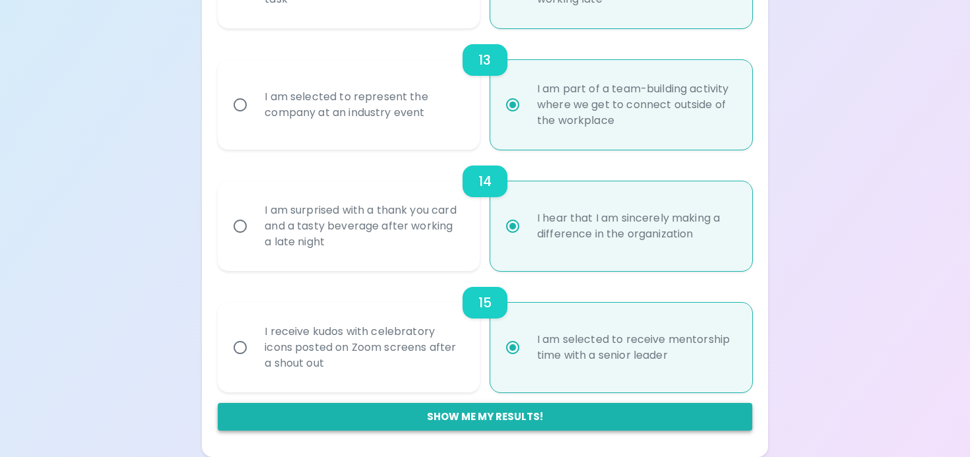
radio input "true"
click at [540, 414] on button "Show me my results!" at bounding box center [485, 417] width 534 height 28
radio input "false"
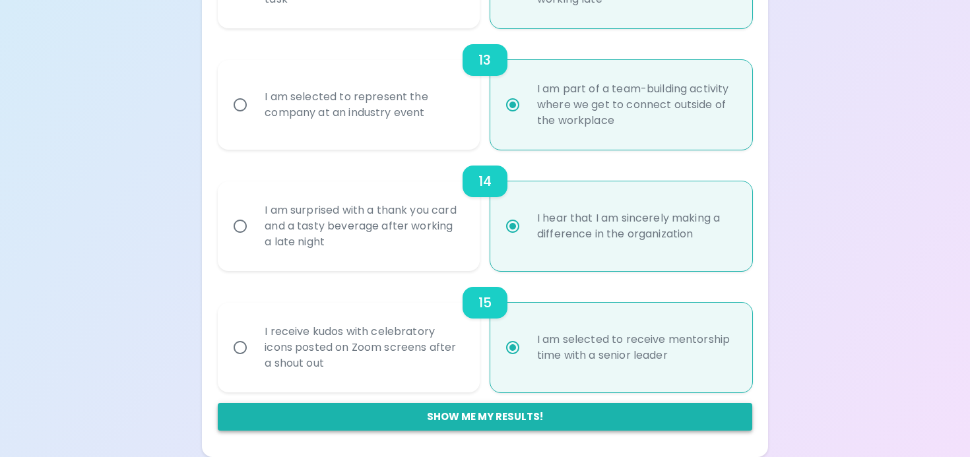
radio input "false"
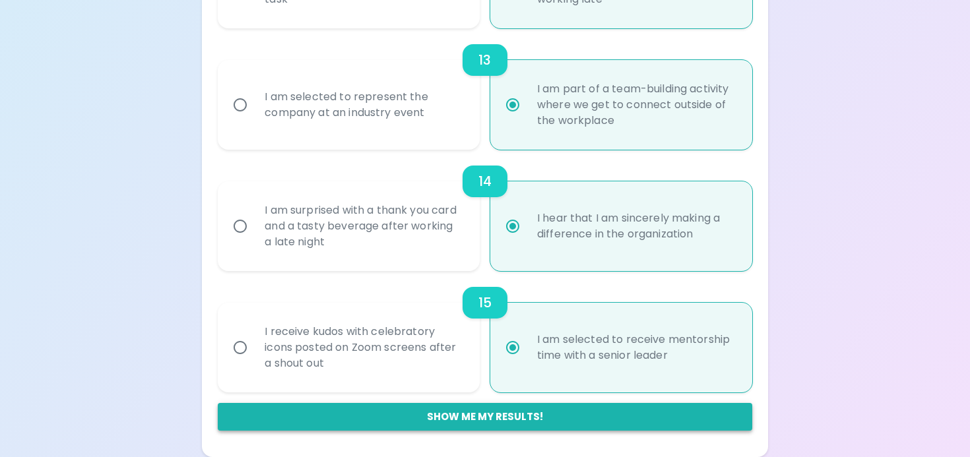
radio input "false"
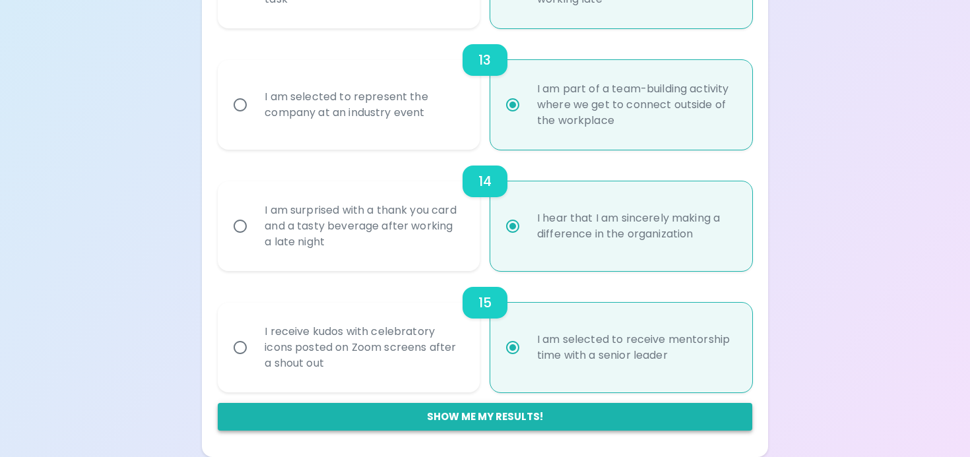
radio input "true"
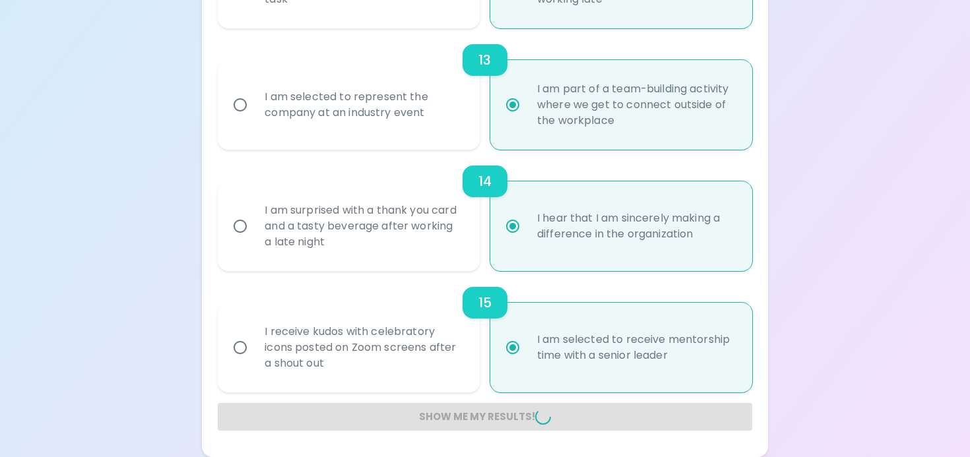
radio input "false"
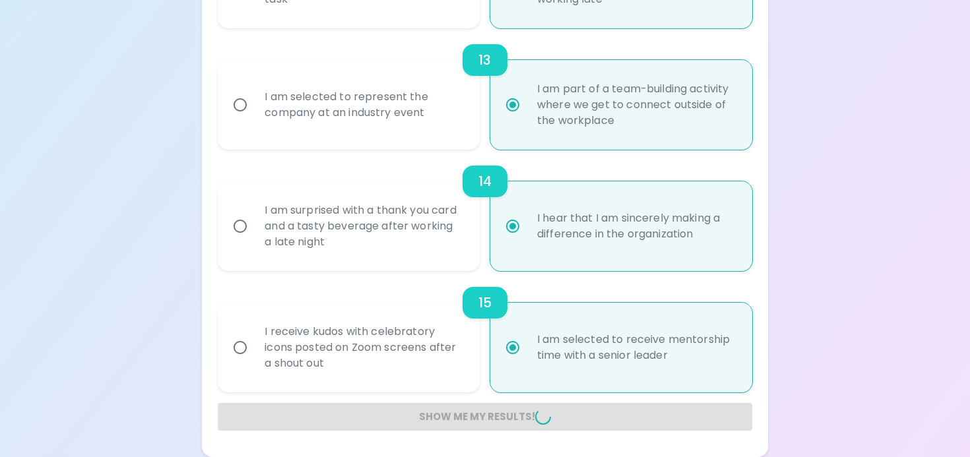
radio input "false"
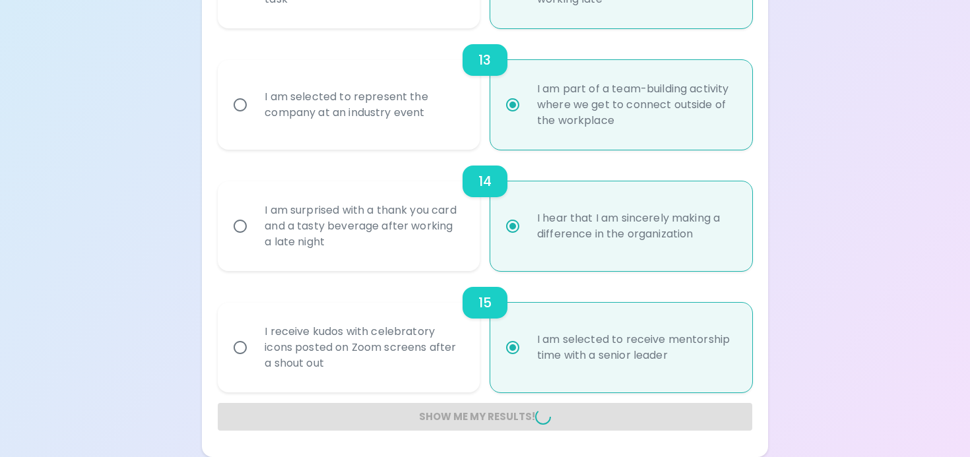
radio input "false"
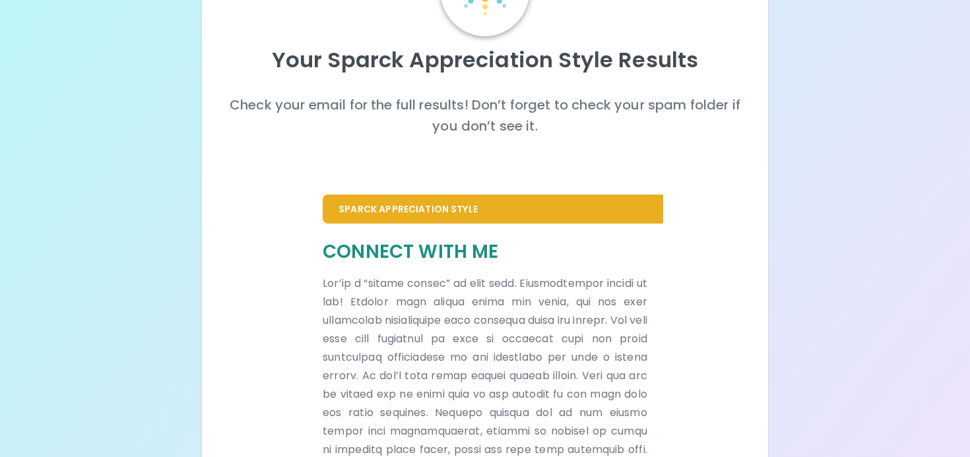
scroll to position [337, 0]
